Goal: Transaction & Acquisition: Book appointment/travel/reservation

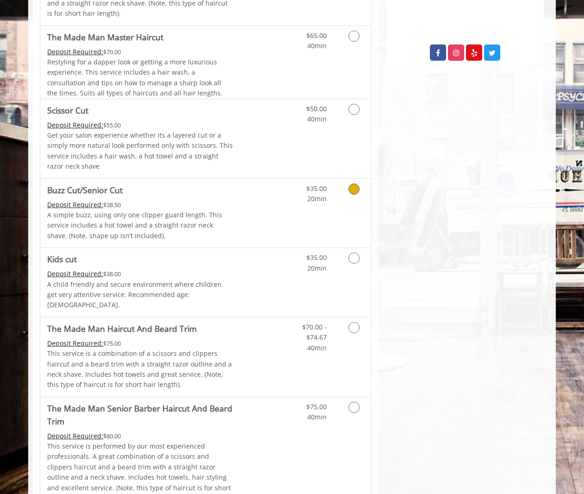
scroll to position [512, 0]
click at [351, 252] on icon "Grooming services" at bounding box center [354, 257] width 11 height 11
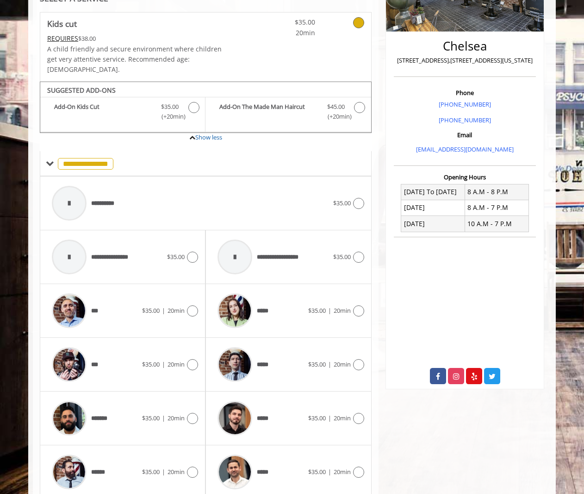
scroll to position [0, 0]
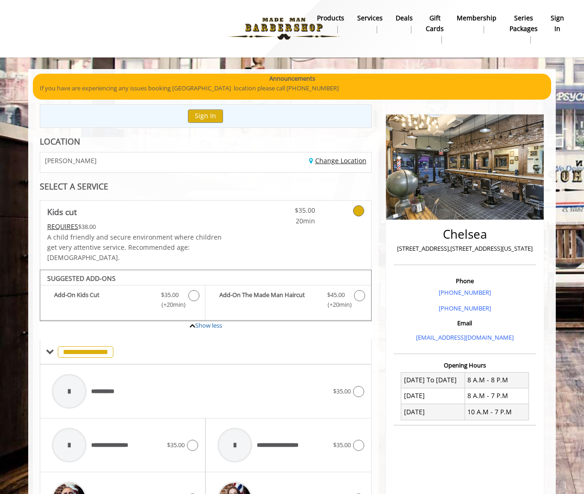
click at [341, 158] on link "Change Location" at bounding box center [337, 160] width 57 height 9
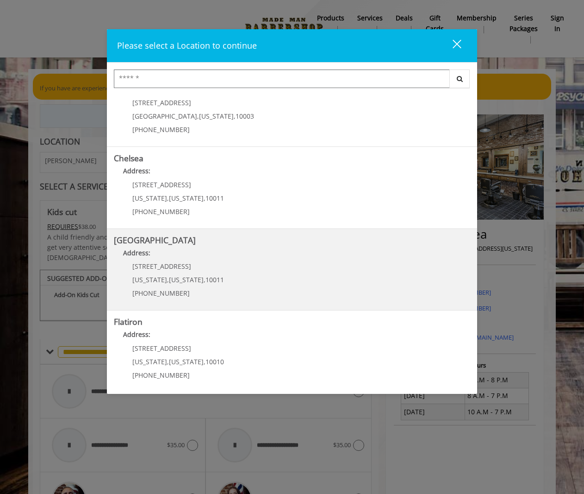
scroll to position [29, 0]
click at [263, 274] on Street "[GEOGRAPHIC_DATA] Address: [STREET_ADDRESS][US_STATE][US_STATE] (646) 850-0041" at bounding box center [292, 269] width 357 height 68
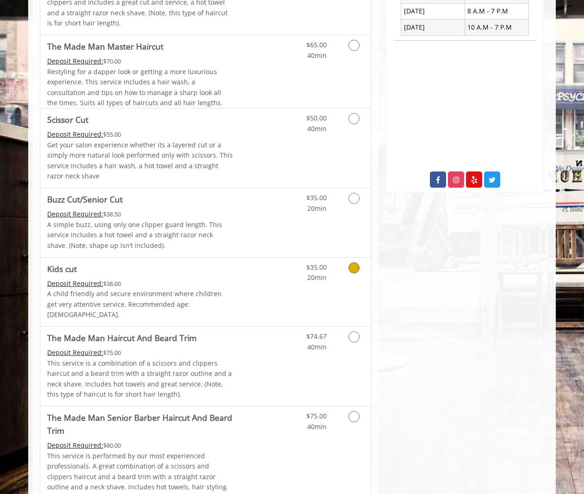
click at [223, 289] on p "A child friendly and secure environment where children get very attentive servi…" at bounding box center [140, 304] width 186 height 31
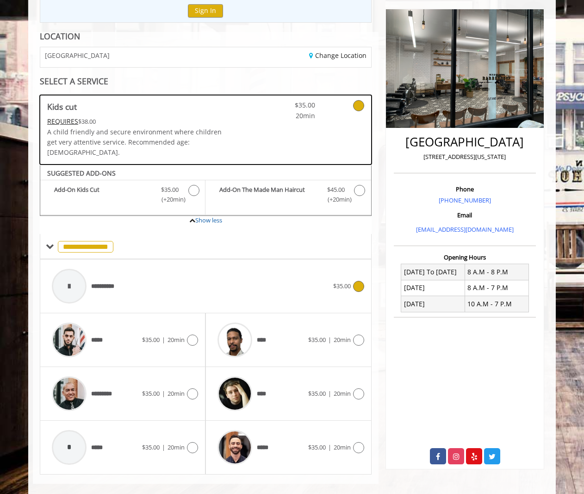
scroll to position [105, 0]
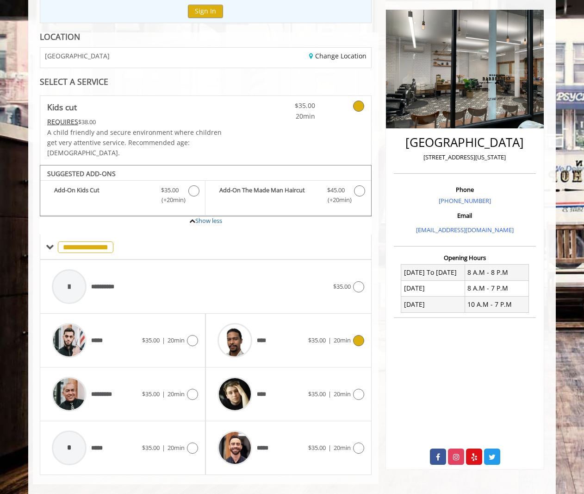
click at [293, 331] on div "****" at bounding box center [260, 340] width 95 height 44
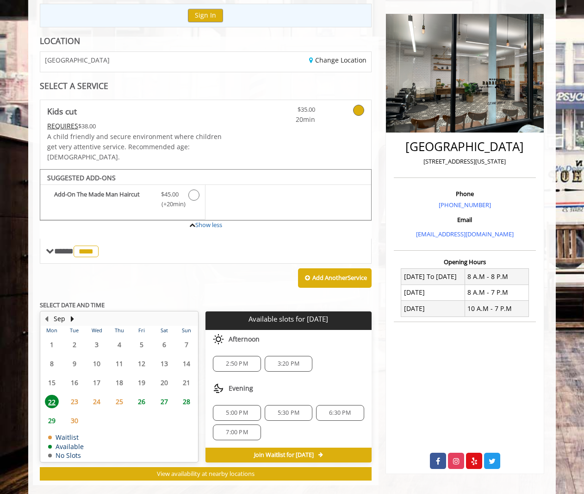
click at [76, 395] on span "23" at bounding box center [75, 401] width 14 height 13
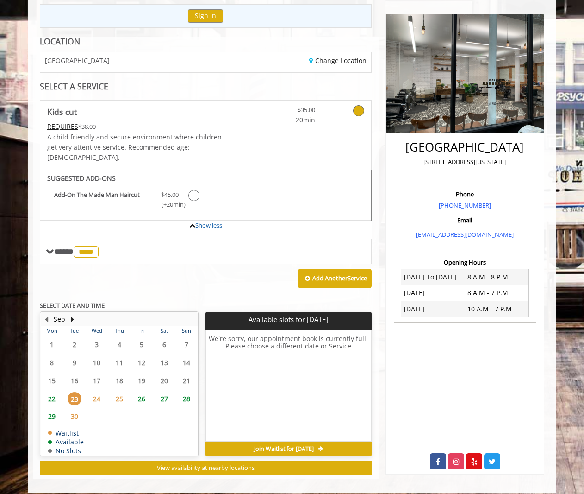
click at [119, 392] on span "25" at bounding box center [120, 398] width 14 height 13
click at [146, 392] on span "26" at bounding box center [142, 398] width 14 height 13
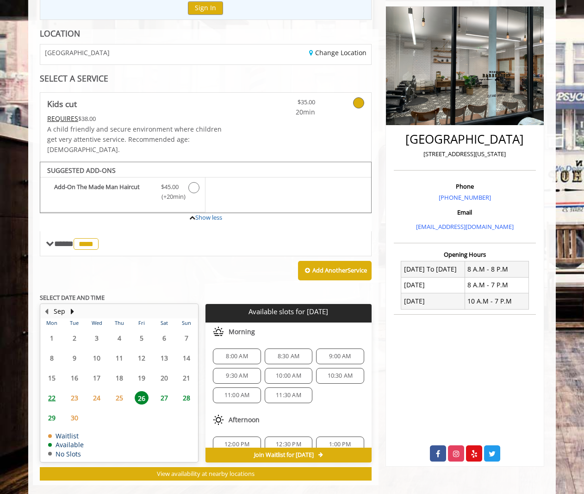
click at [74, 391] on span "23" at bounding box center [75, 397] width 14 height 13
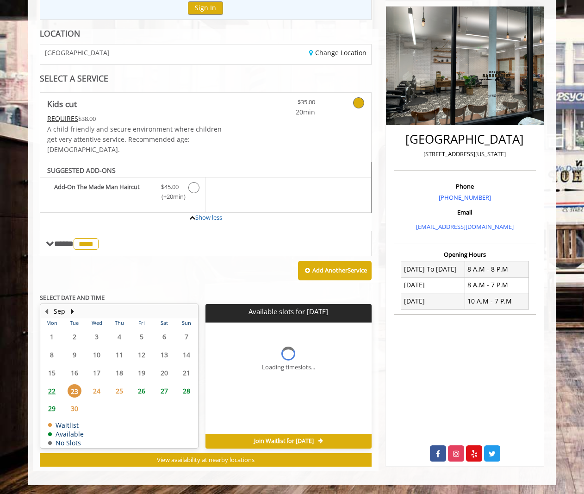
scroll to position [100, 0]
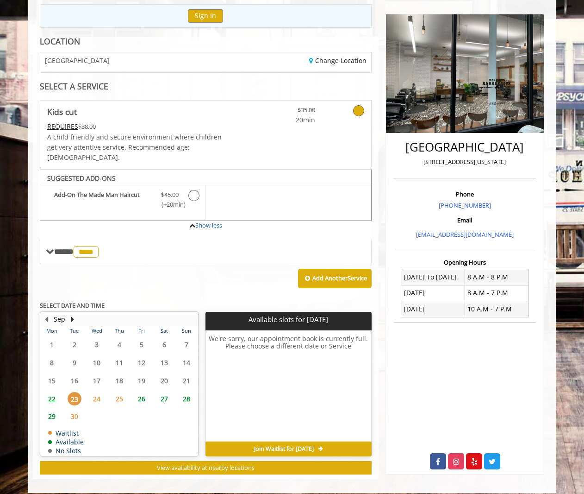
click at [50, 392] on span "22" at bounding box center [52, 398] width 14 height 13
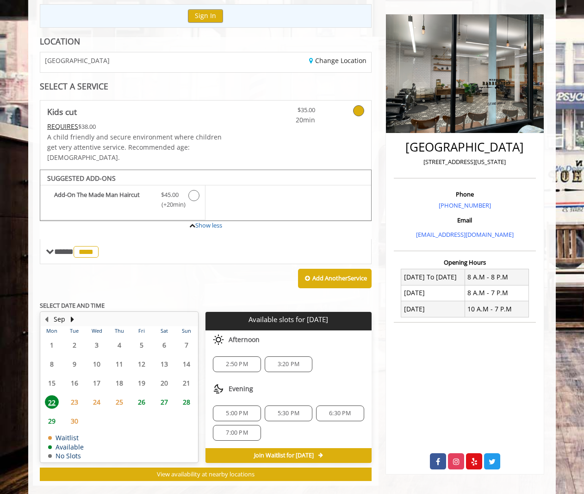
scroll to position [100, 0]
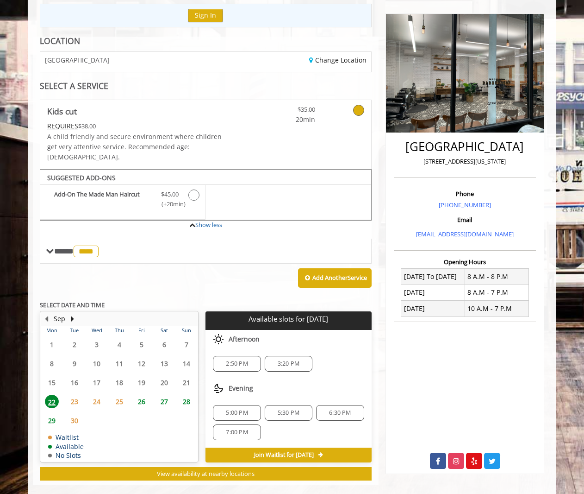
click at [148, 395] on span "26" at bounding box center [142, 401] width 14 height 13
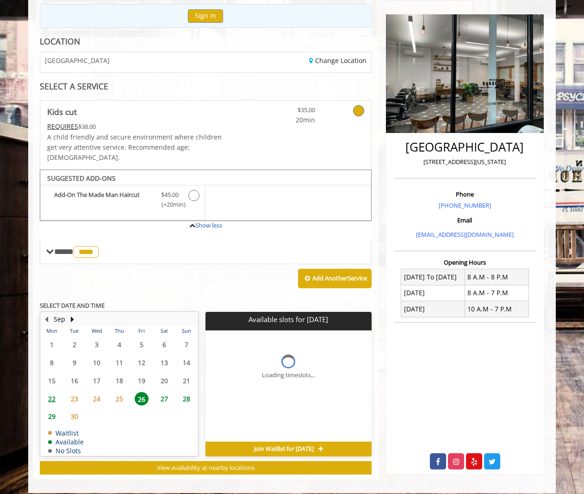
scroll to position [108, 0]
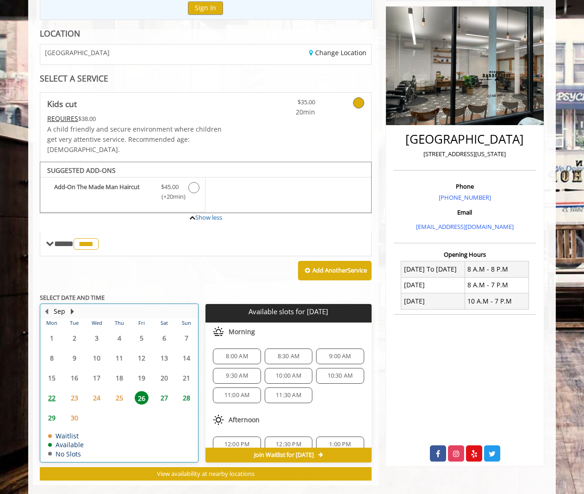
click at [71, 306] on button "Next Month" at bounding box center [72, 311] width 7 height 10
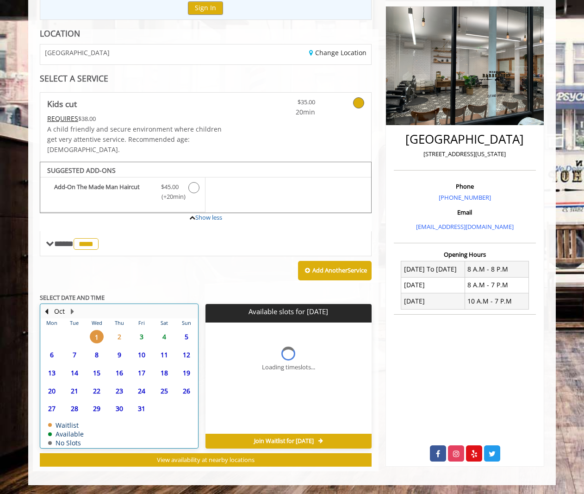
scroll to position [100, 0]
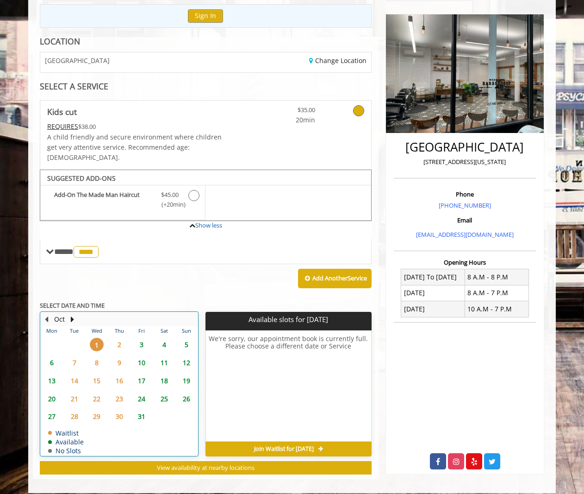
click at [47, 314] on button "Previous Month" at bounding box center [46, 319] width 7 height 10
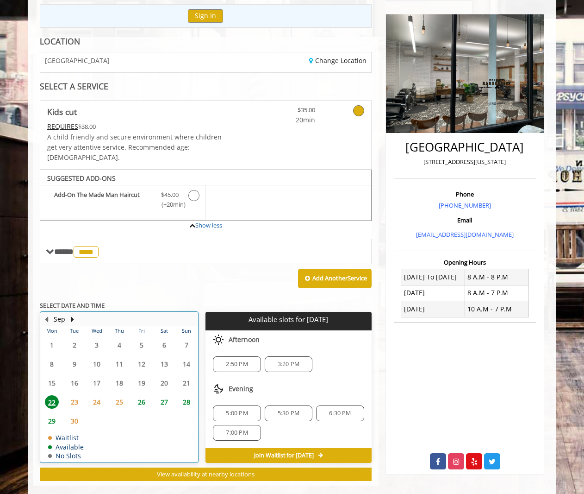
scroll to position [100, 0]
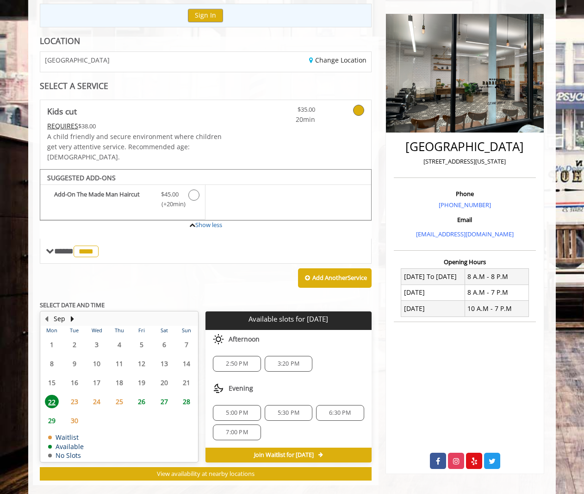
click at [140, 395] on span "26" at bounding box center [142, 401] width 14 height 13
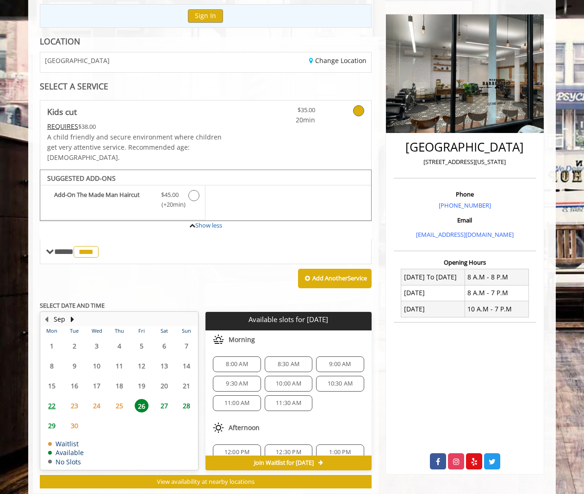
scroll to position [108, 0]
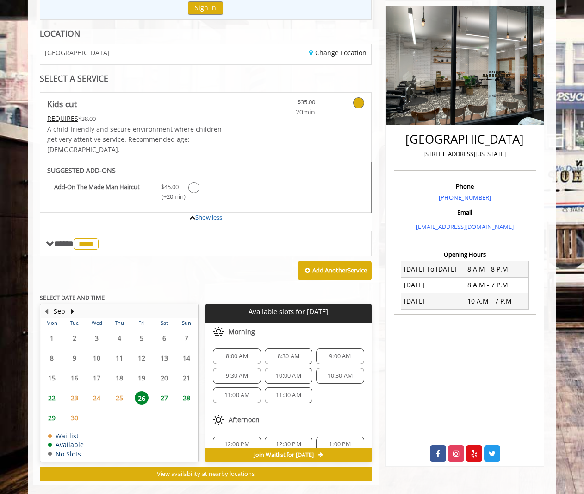
click at [119, 391] on span "25" at bounding box center [120, 397] width 14 height 13
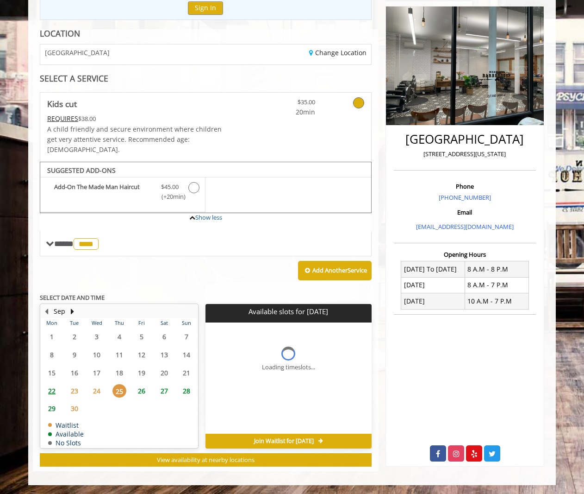
scroll to position [100, 0]
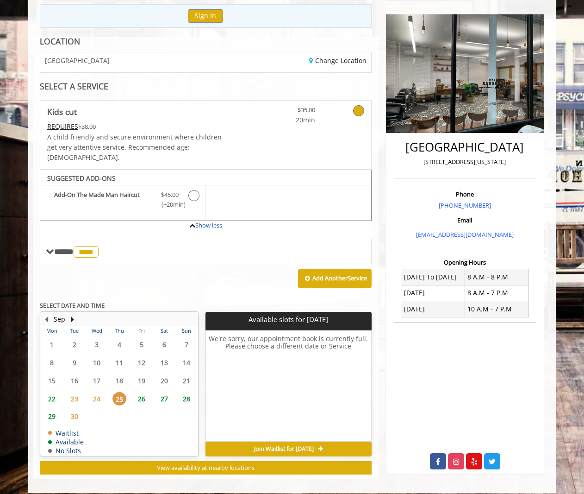
click at [98, 392] on span "24" at bounding box center [97, 398] width 14 height 13
click at [140, 392] on span "26" at bounding box center [142, 398] width 14 height 13
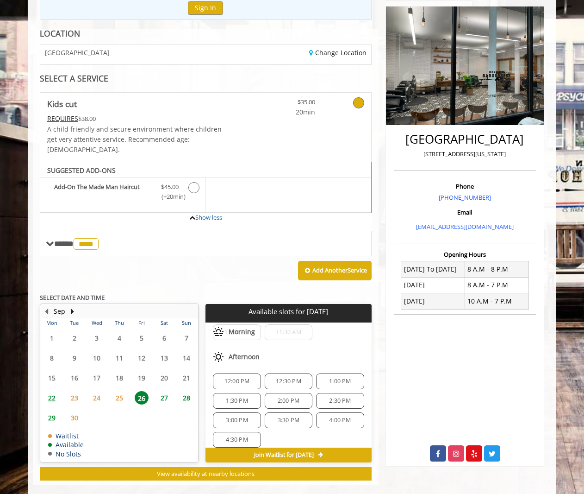
scroll to position [65, 0]
click at [252, 376] on span "12:00 PM" at bounding box center [236, 379] width 39 height 7
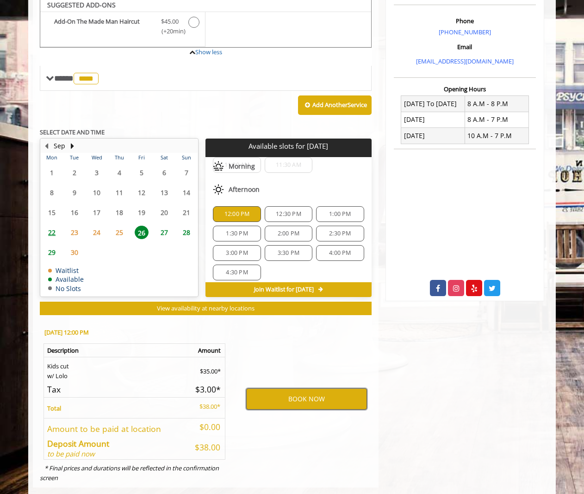
click at [318, 388] on button "BOOK NOW" at bounding box center [306, 398] width 121 height 21
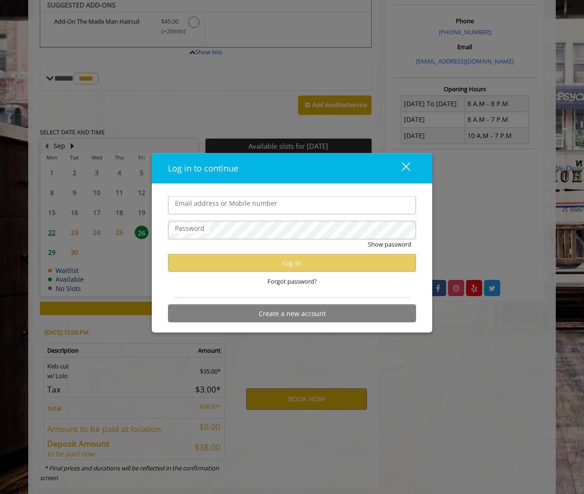
click at [243, 202] on input "Email address or Mobile number" at bounding box center [292, 205] width 248 height 19
type input "**********"
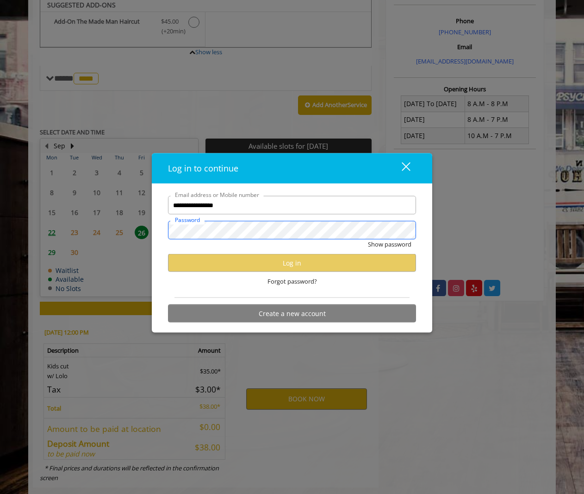
scroll to position [0, 0]
click at [345, 245] on div "Show password" at bounding box center [292, 246] width 248 height 14
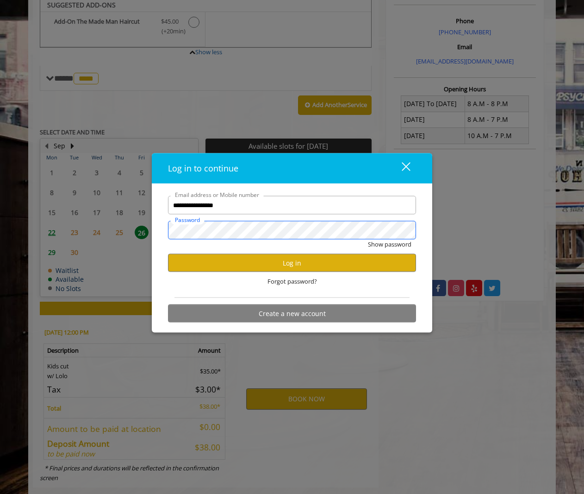
click at [389, 244] on button "Show password" at bounding box center [390, 244] width 44 height 10
click at [368, 268] on button "Log in" at bounding box center [292, 263] width 248 height 18
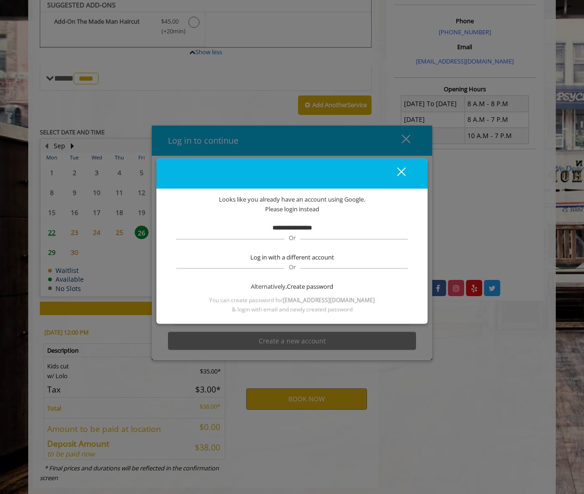
click at [399, 172] on div "close" at bounding box center [396, 174] width 19 height 14
